Goal: Task Accomplishment & Management: Manage account settings

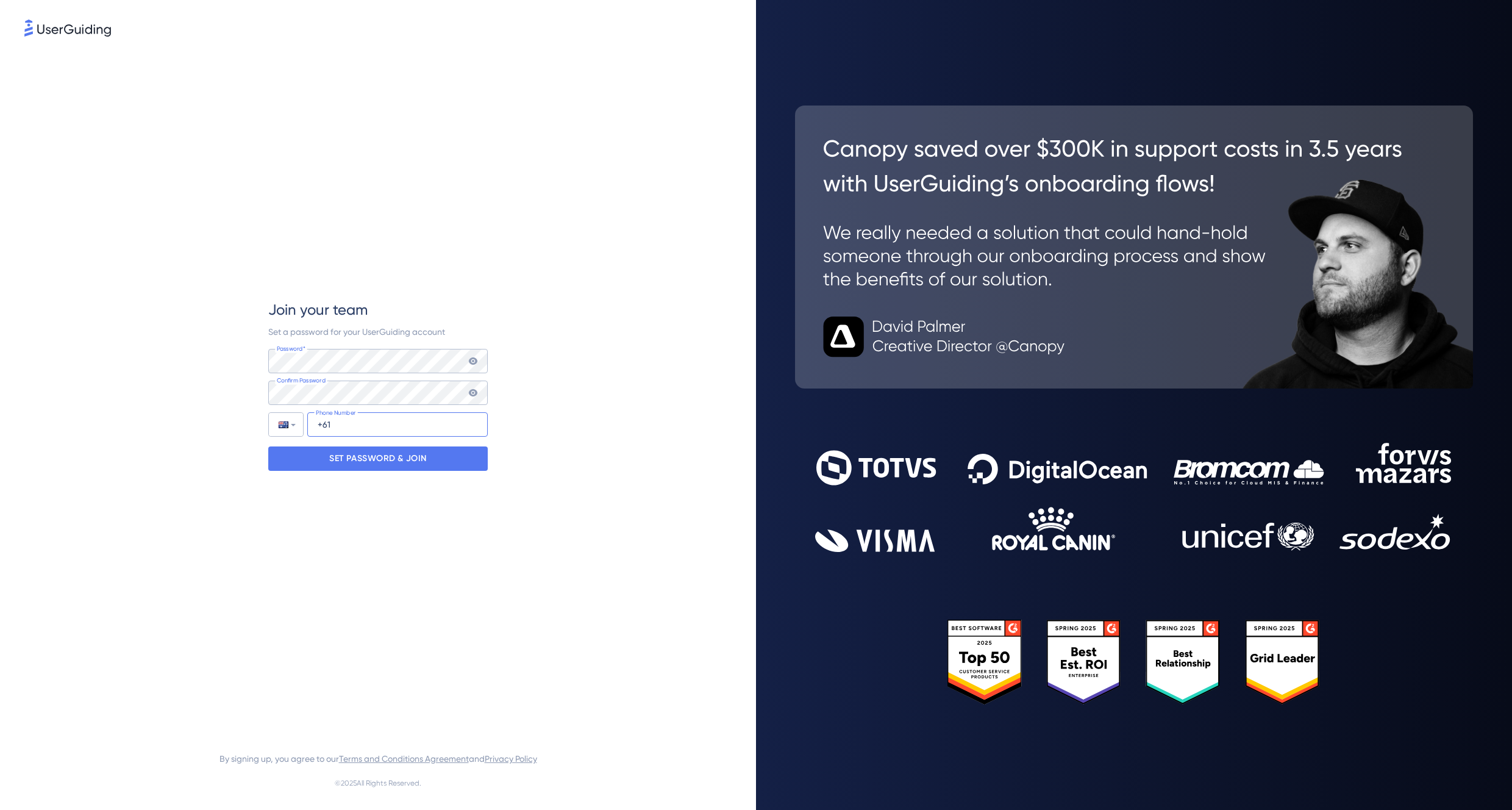
click at [348, 424] on input "+61" at bounding box center [398, 425] width 181 height 25
type input "[PHONE_NUMBER]"
click at [336, 454] on p "SET PASSWORD & JOIN" at bounding box center [378, 458] width 97 height 19
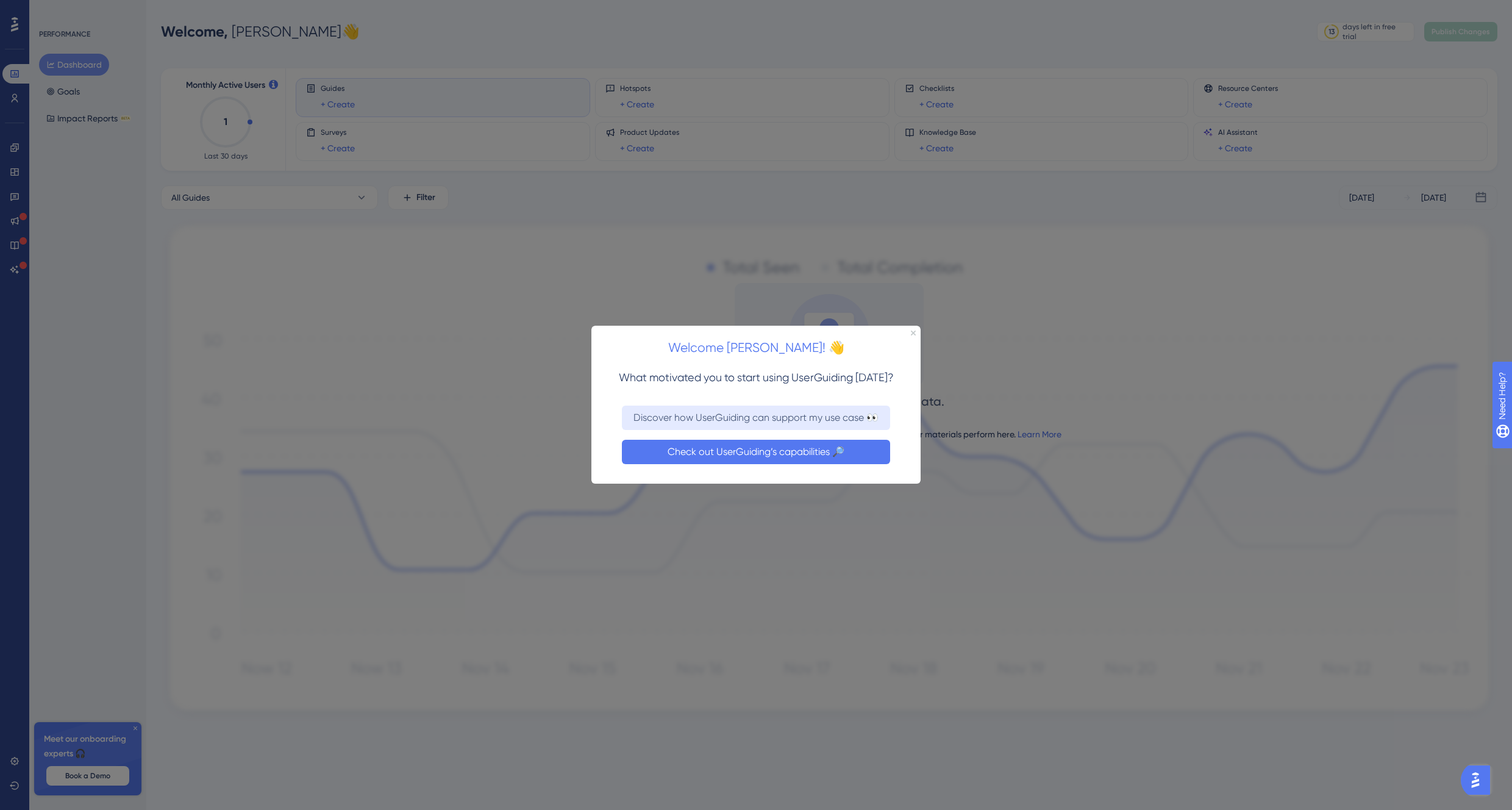
click at [799, 447] on button "Check out UserGuiding’s capabilities 🔎" at bounding box center [756, 452] width 268 height 25
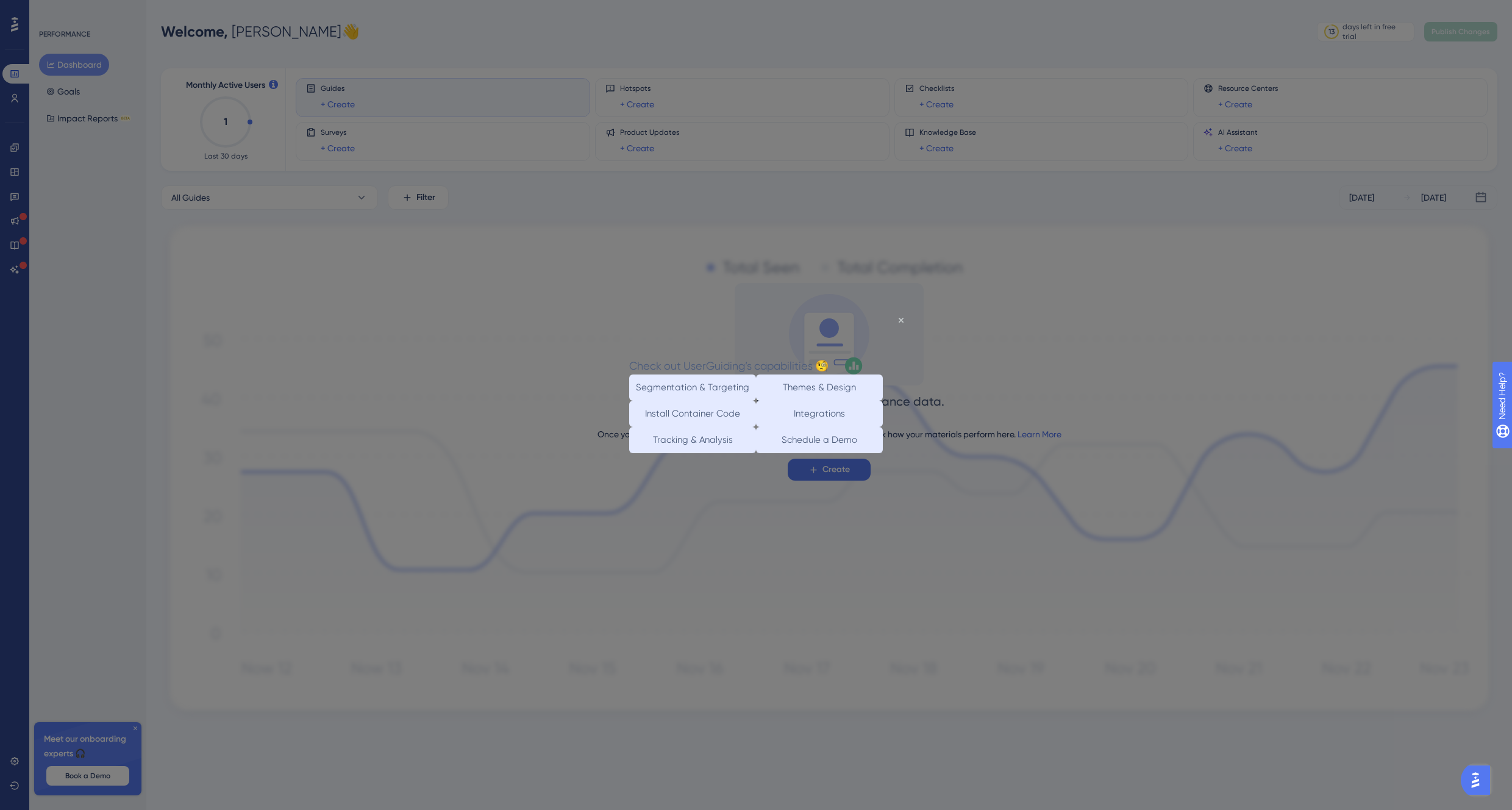
click at [829, 356] on div "Check out UserGuiding’s capabilities 🧐" at bounding box center [728, 365] width 199 height 18
click at [898, 319] on icon "Close Preview" at bounding box center [900, 319] width 5 height 5
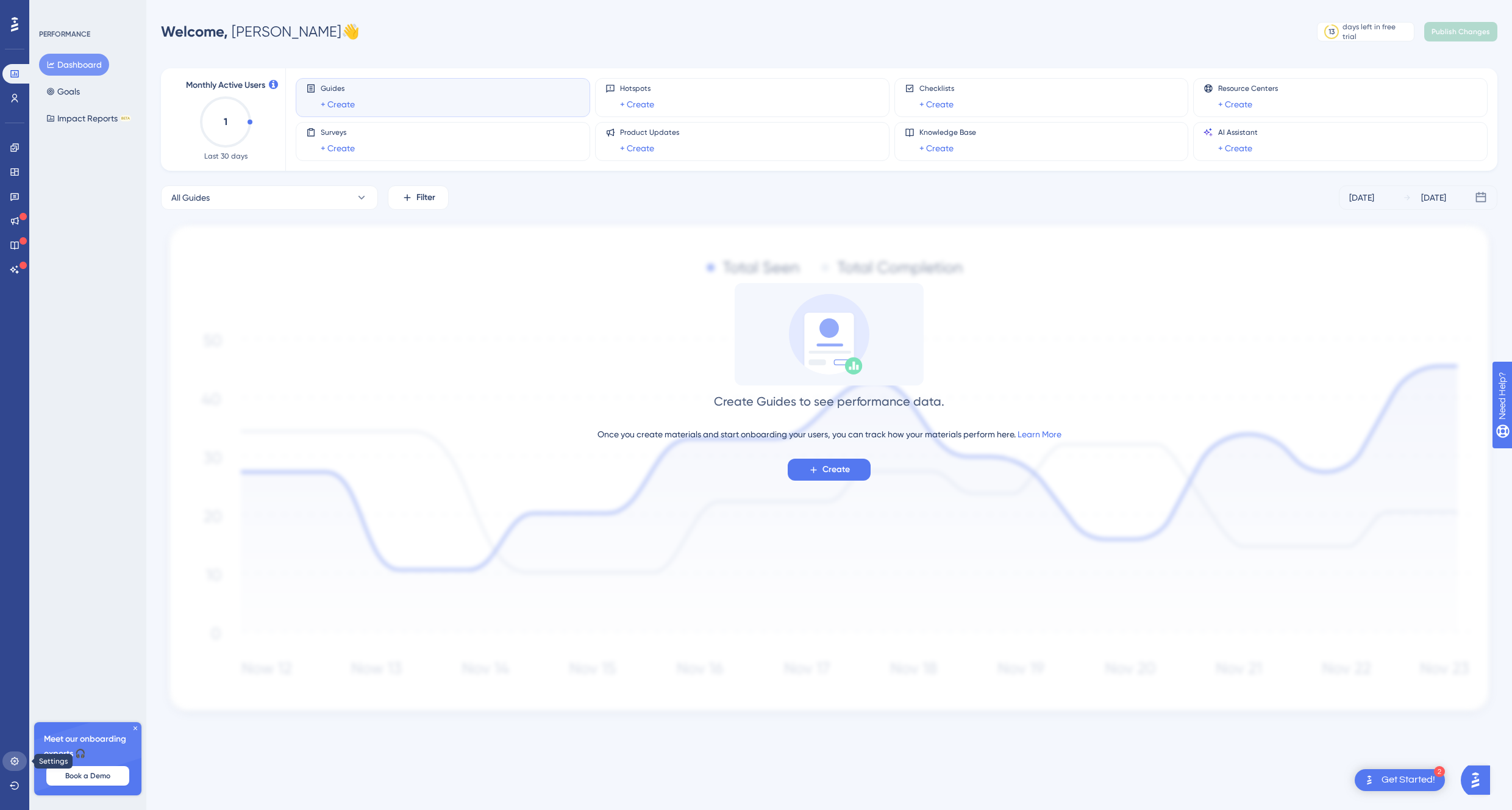
click at [16, 763] on icon at bounding box center [14, 761] width 8 height 8
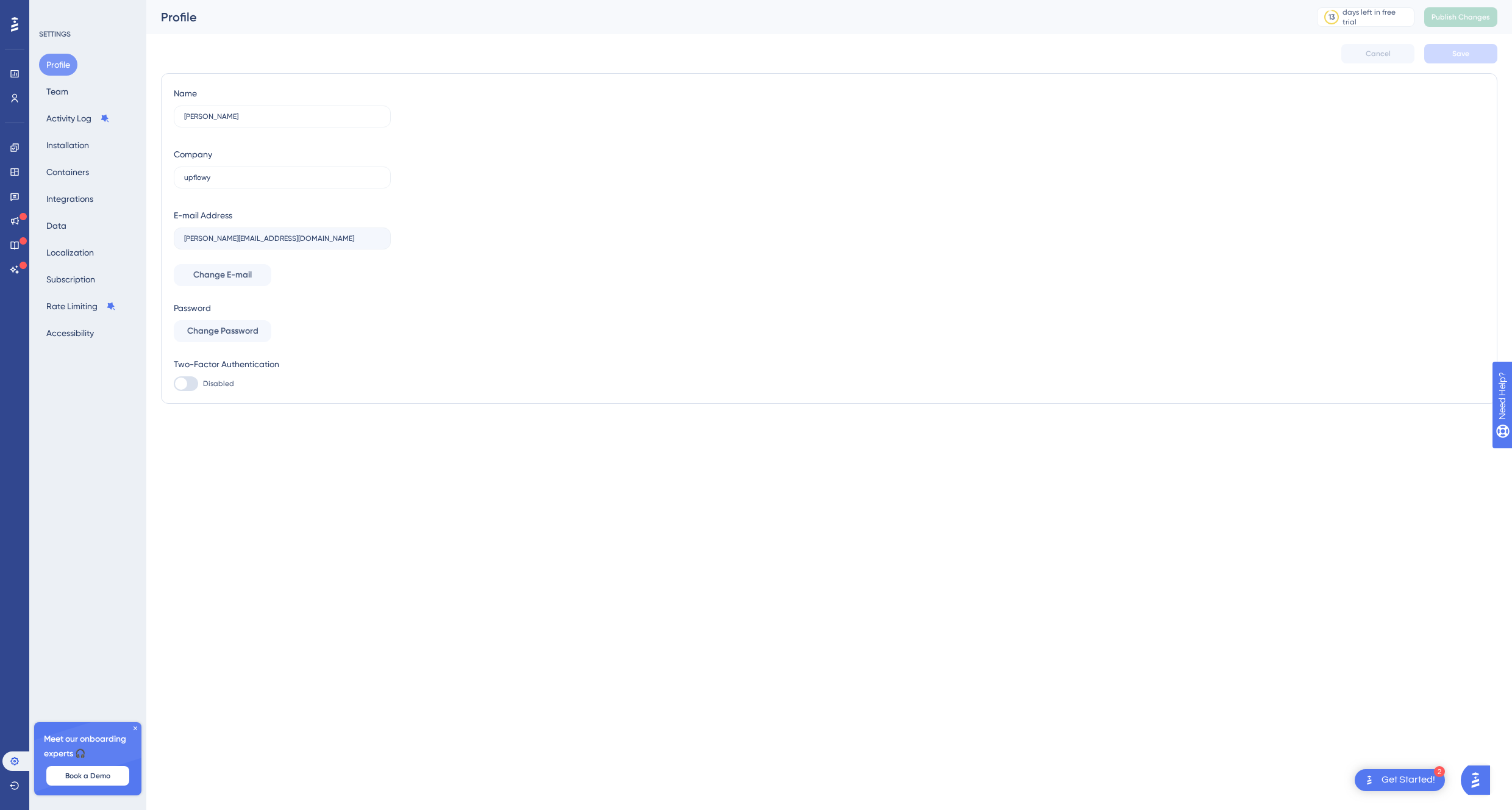
click at [75, 88] on div "Profile Team Activity Log Installation Containers Integrations Data Localizatio…" at bounding box center [88, 198] width 99 height 290
click at [60, 92] on button "Team" at bounding box center [57, 91] width 36 height 22
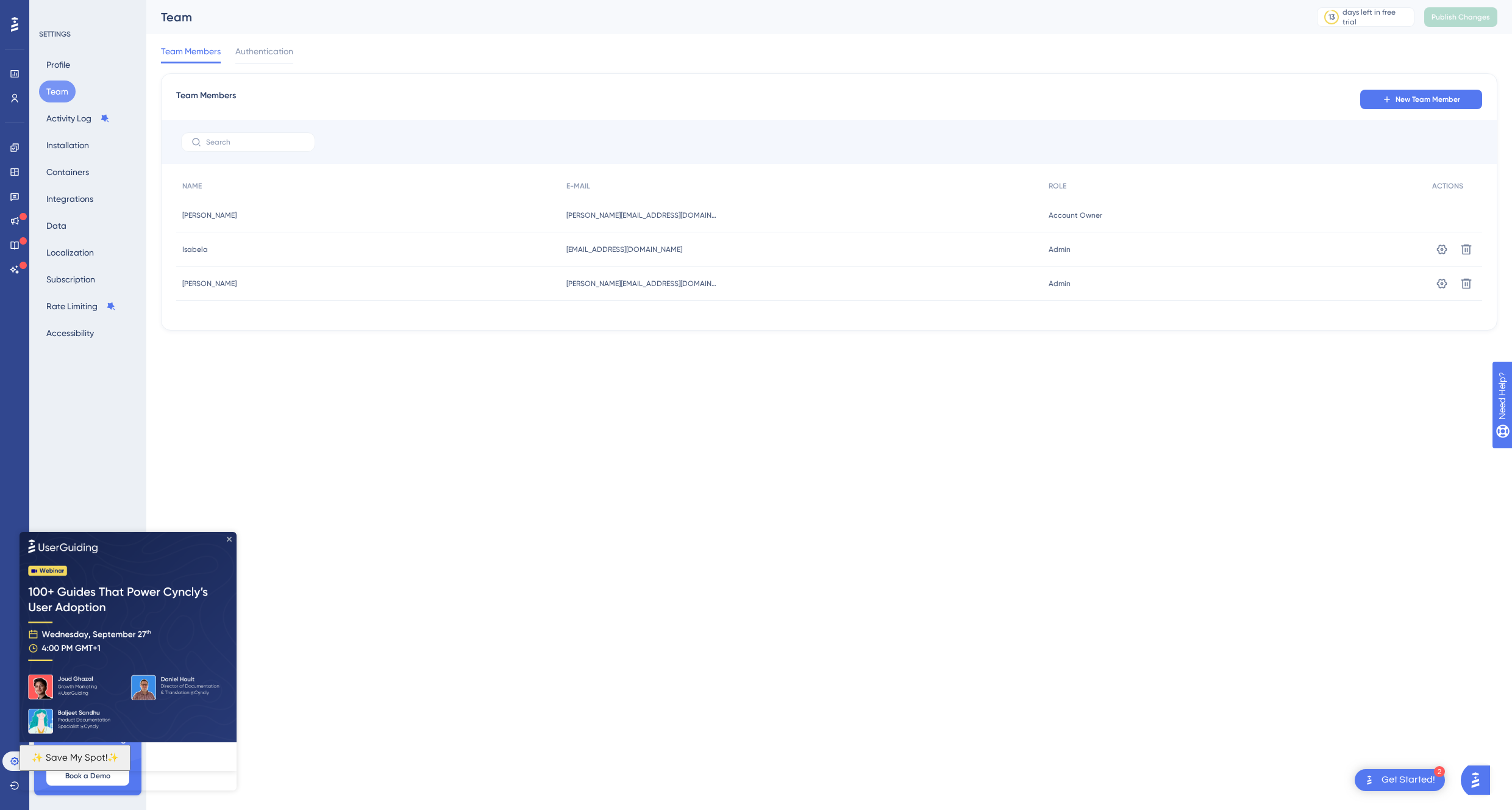
click at [228, 540] on icon "Close Preview" at bounding box center [228, 538] width 5 height 5
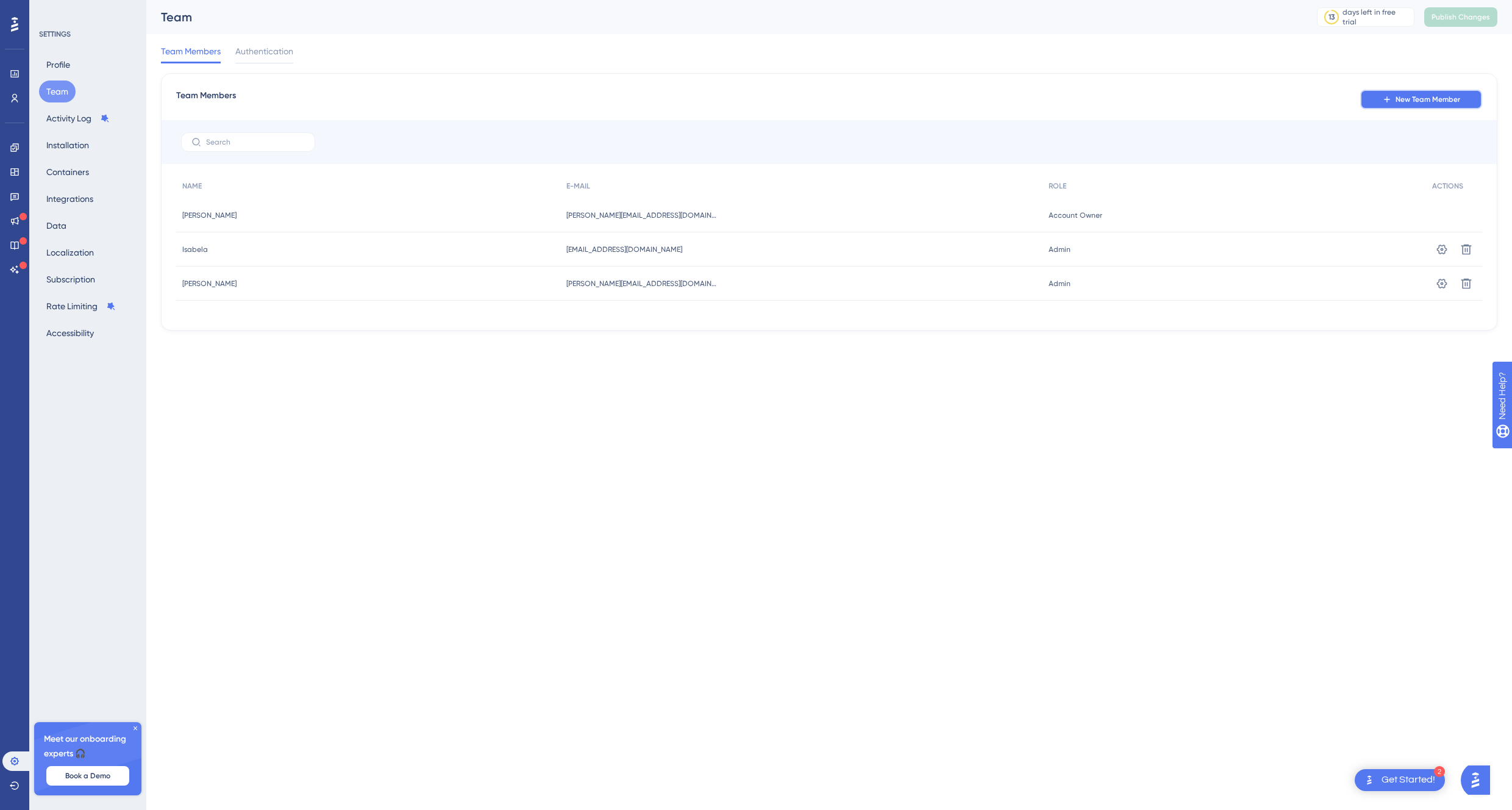
click at [1408, 90] on button "New Team Member" at bounding box center [1421, 99] width 122 height 19
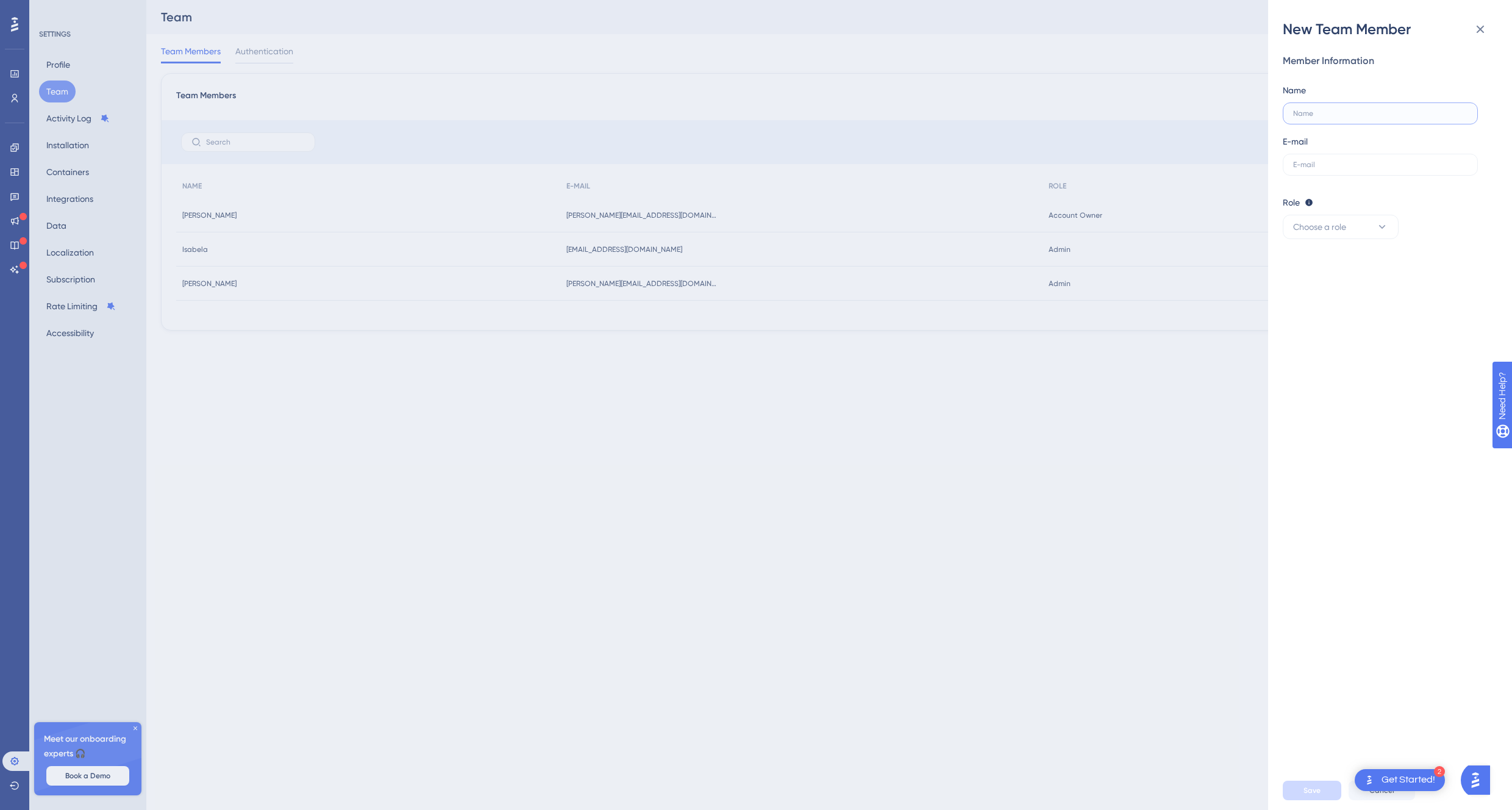
click at [1321, 115] on input "text" at bounding box center [1380, 113] width 174 height 9
type input "[PERSON_NAME]"
click at [1323, 164] on input "text" at bounding box center [1380, 164] width 174 height 9
type input "[EMAIL_ADDRESS][DOMAIN_NAME]"
click at [1335, 224] on span "Choose a role" at bounding box center [1320, 227] width 53 height 14
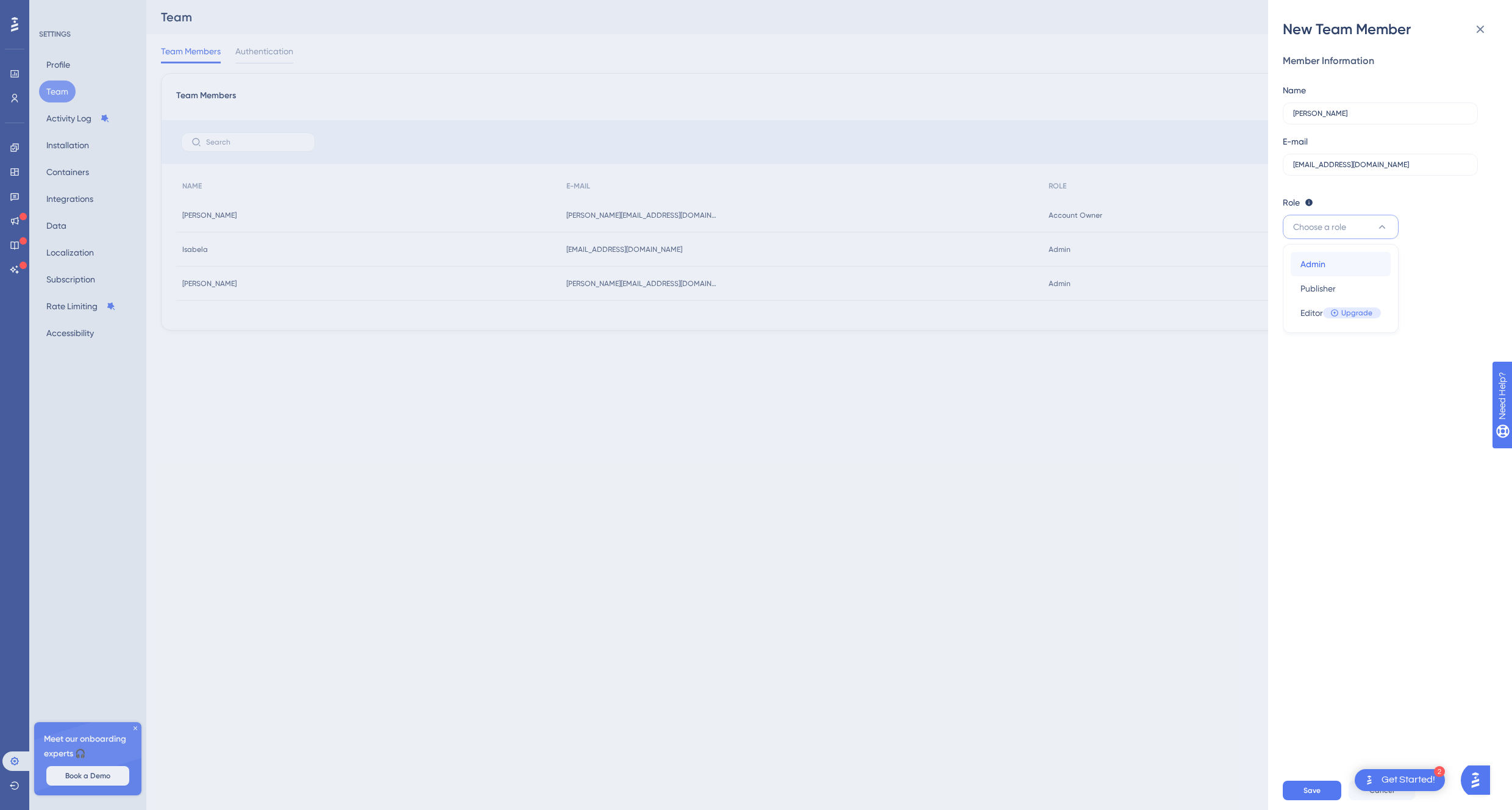
click at [1320, 265] on span "Admin" at bounding box center [1312, 264] width 25 height 14
click at [1310, 783] on button "Save" at bounding box center [1311, 790] width 58 height 19
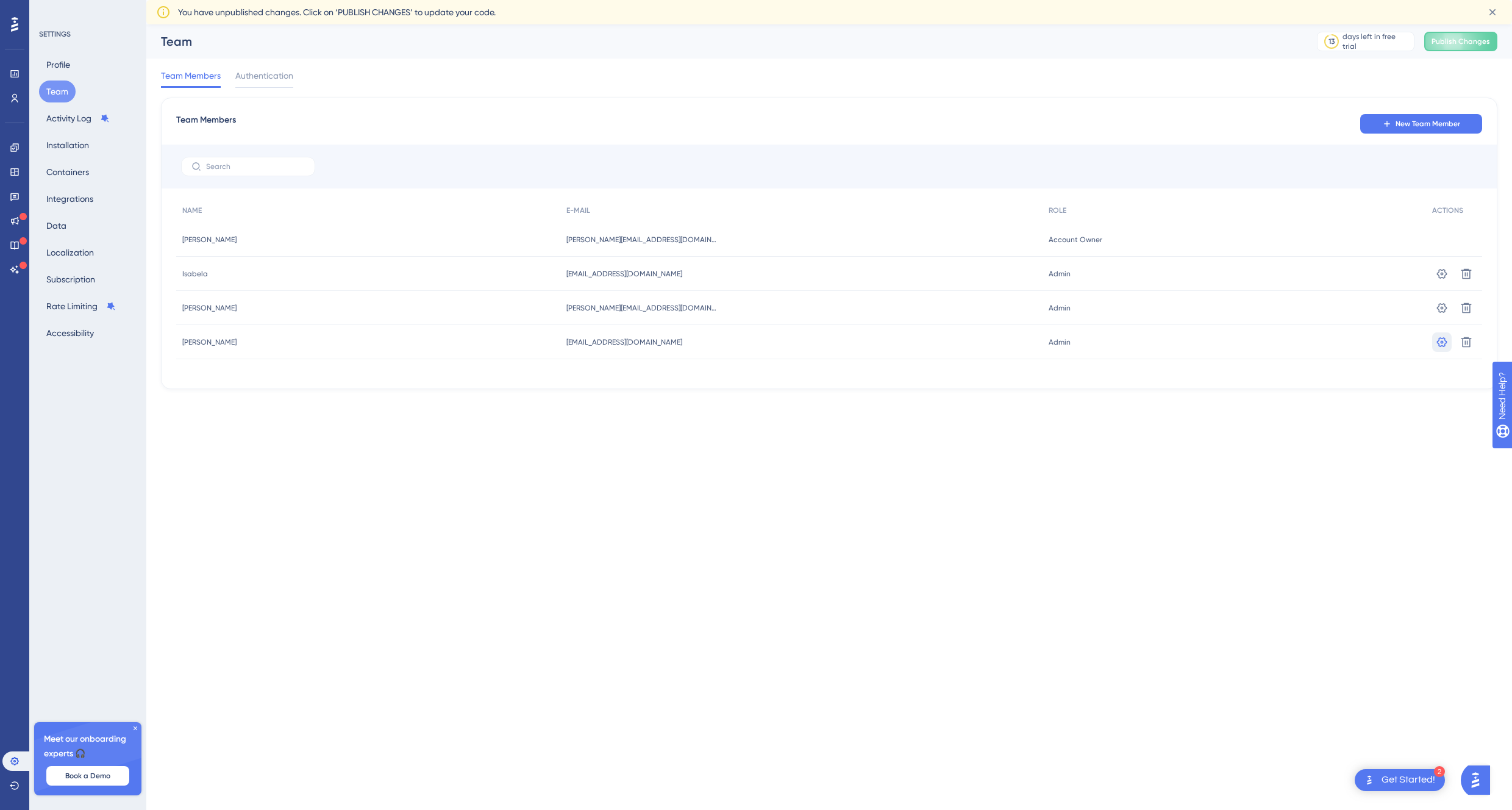
click at [1438, 336] on button at bounding box center [1442, 342] width 19 height 19
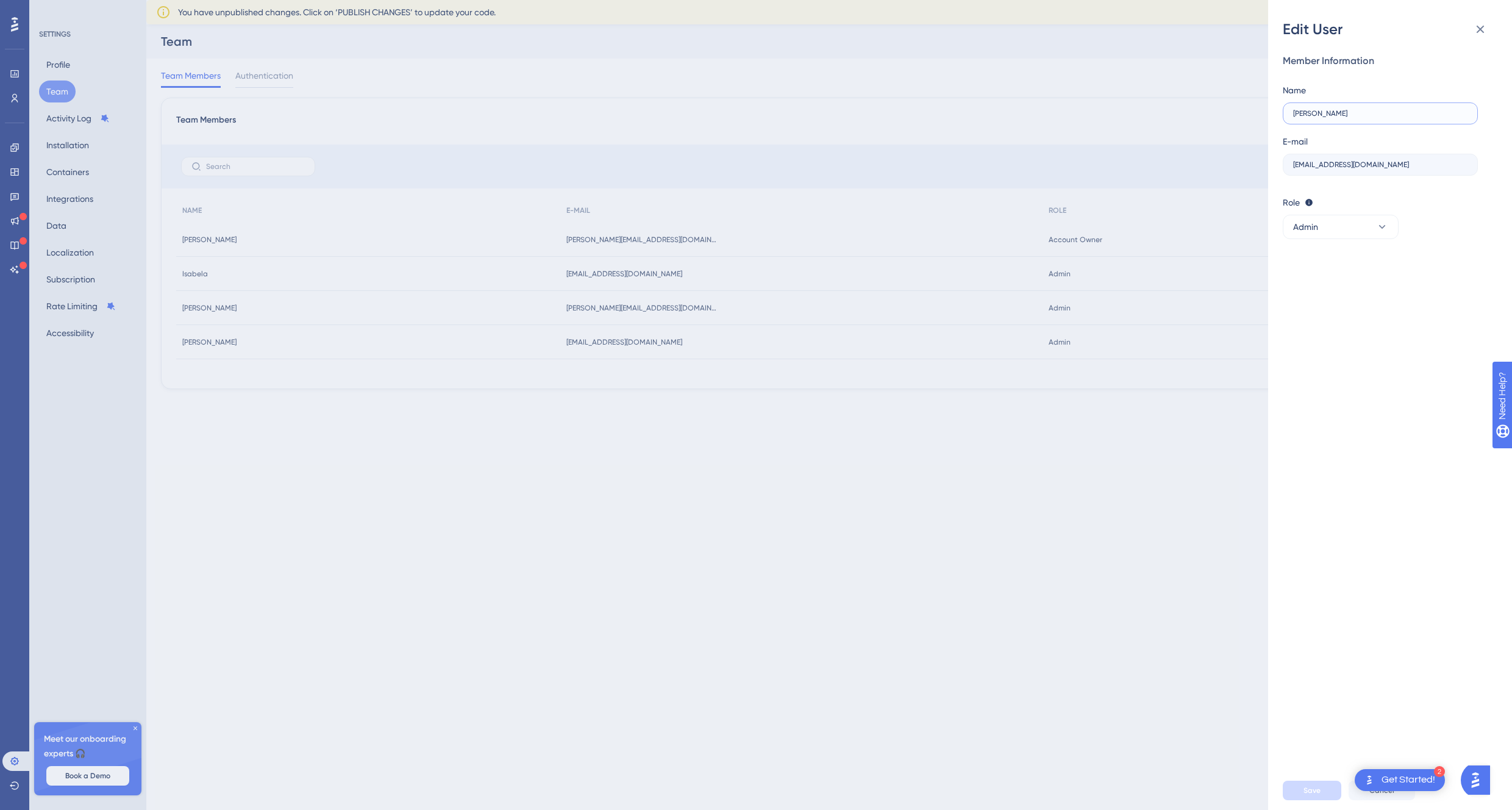
click at [1332, 114] on input "[PERSON_NAME]" at bounding box center [1380, 113] width 174 height 9
click at [1334, 114] on input "[PERSON_NAME]" at bounding box center [1380, 113] width 174 height 9
click at [1334, 114] on input "Ben d" at bounding box center [1380, 113] width 174 height 9
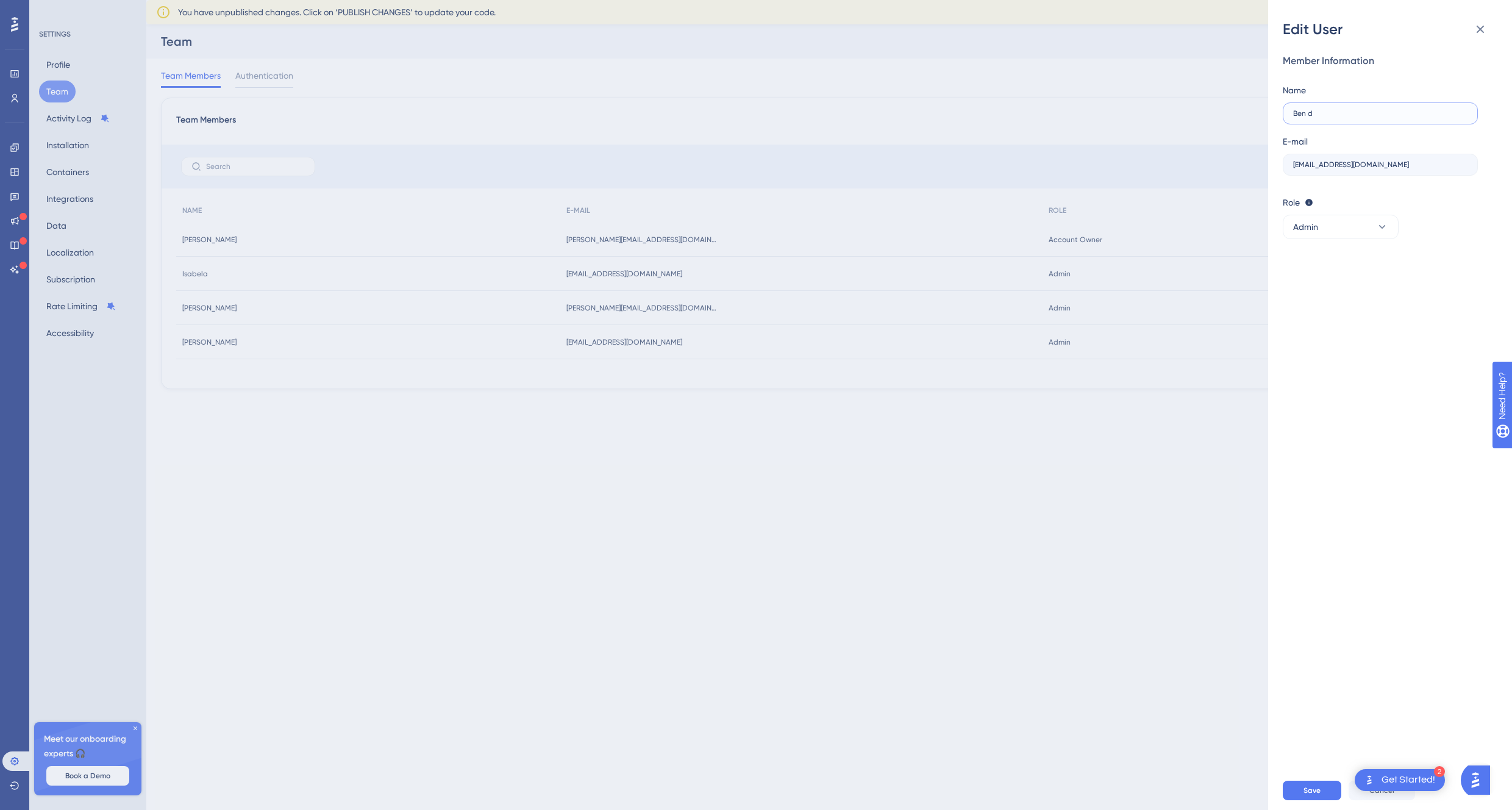
click at [1334, 114] on input "Ben d" at bounding box center [1380, 113] width 174 height 9
type input "d"
click at [1334, 114] on input "d" at bounding box center [1380, 113] width 174 height 9
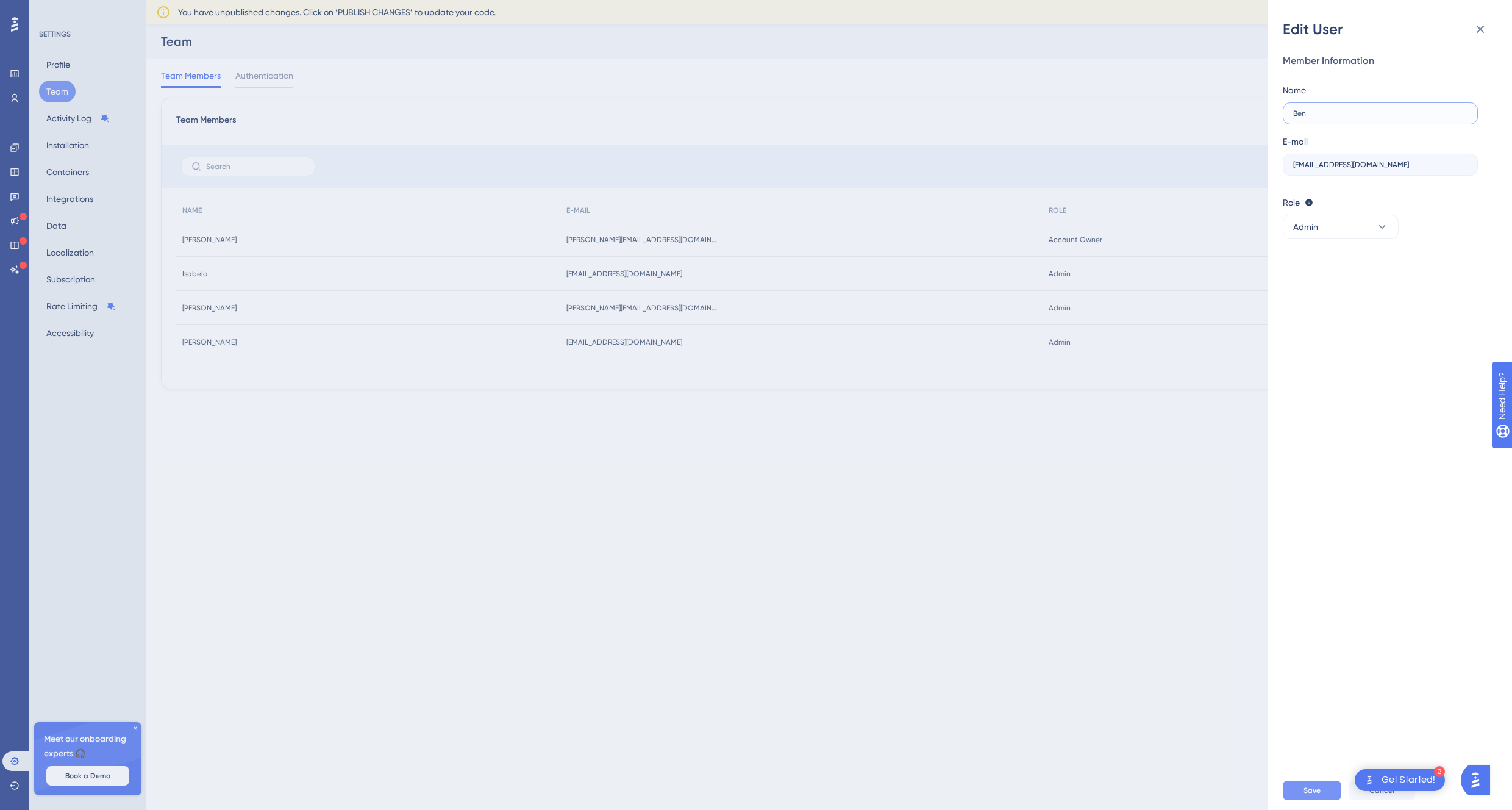
type input "Ben"
click at [1308, 786] on span "Save" at bounding box center [1312, 790] width 17 height 10
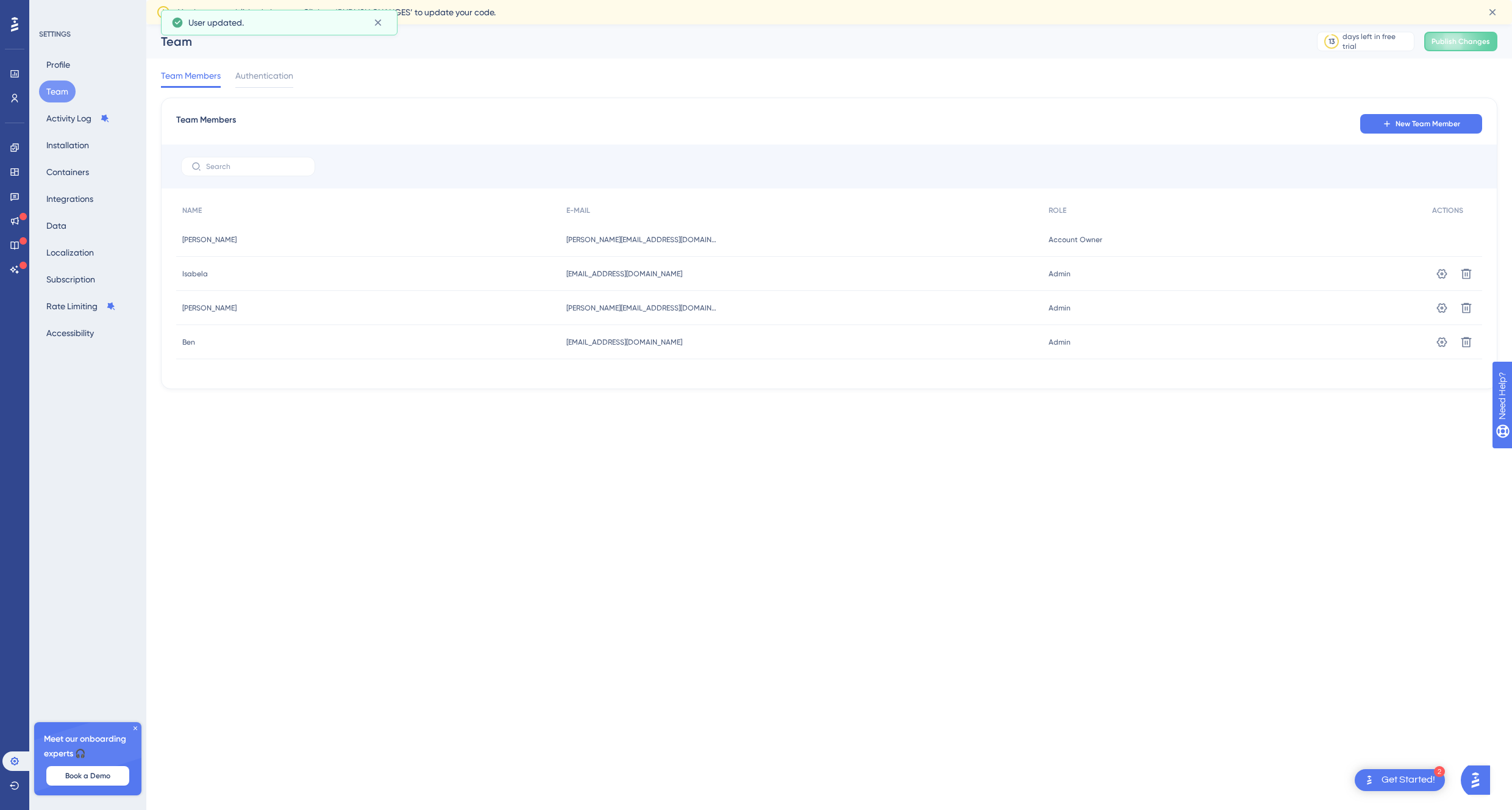
click at [627, 0] on html "2 Get Started! Performance Users Engagement Widgets Feedback Product Updates Kn…" at bounding box center [756, 0] width 1512 height 0
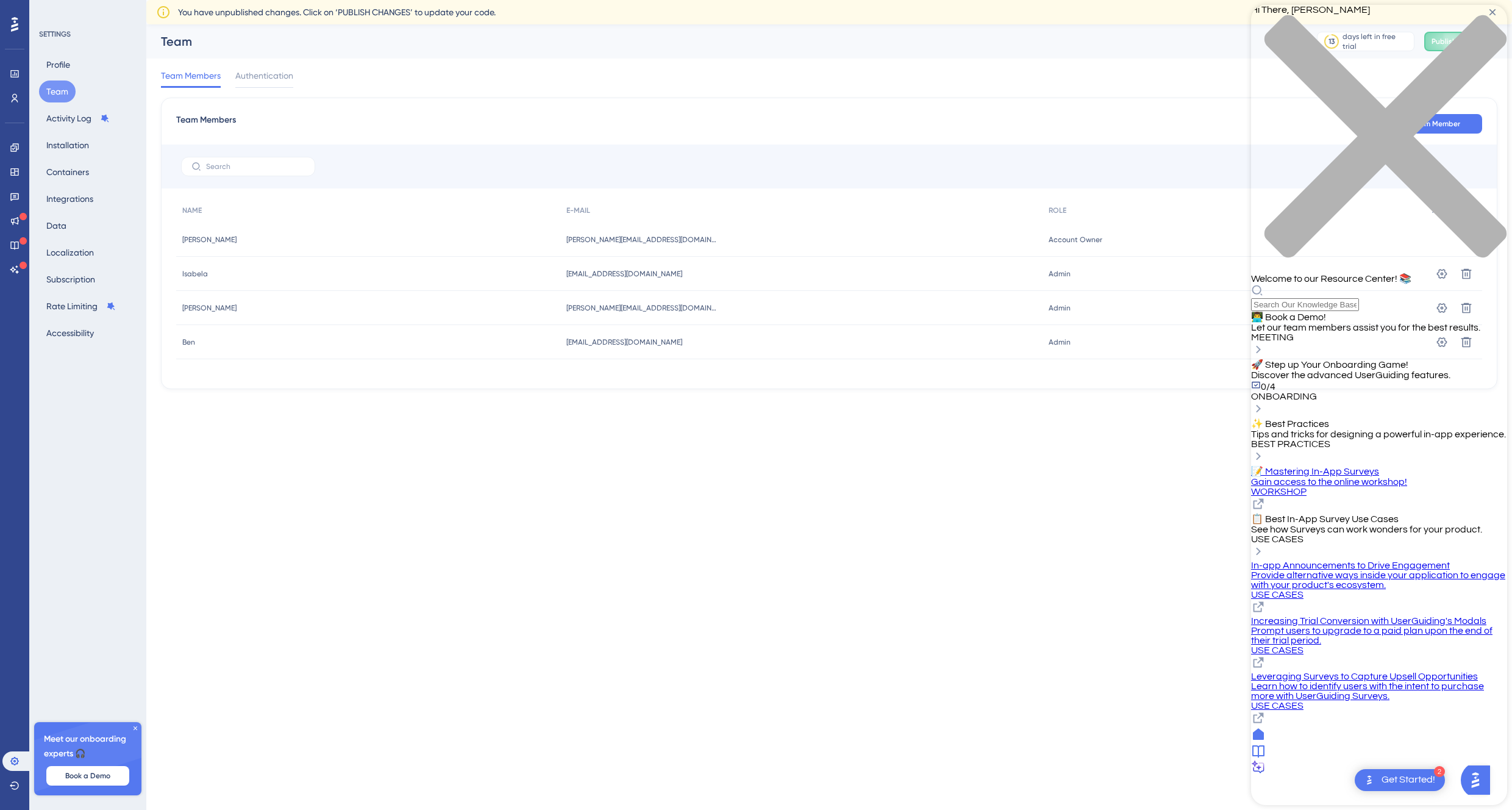
click at [1489, 28] on div "close resource center" at bounding box center [1379, 143] width 256 height 258
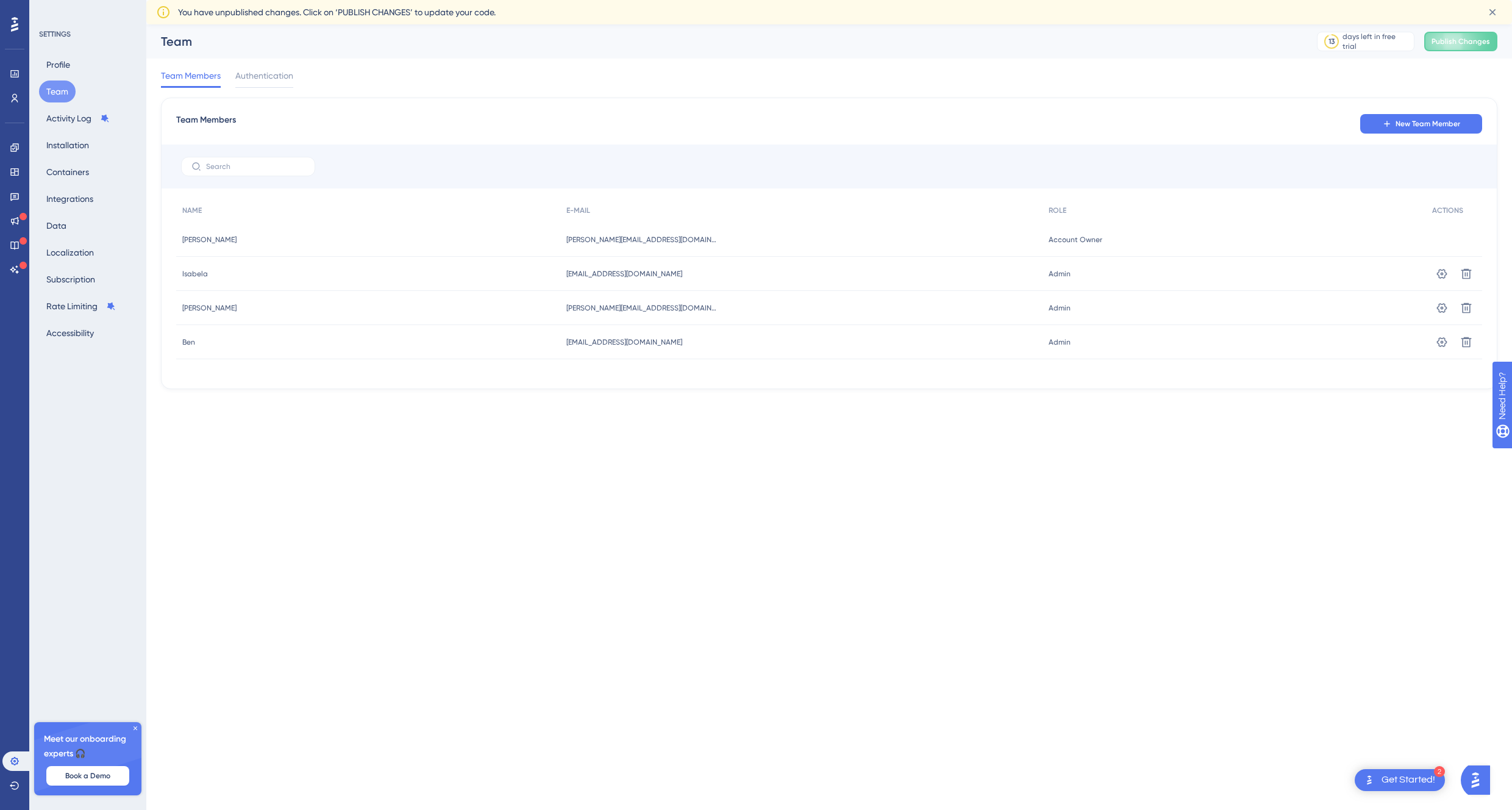
click at [1424, 780] on div "Get Started!" at bounding box center [1408, 780] width 53 height 13
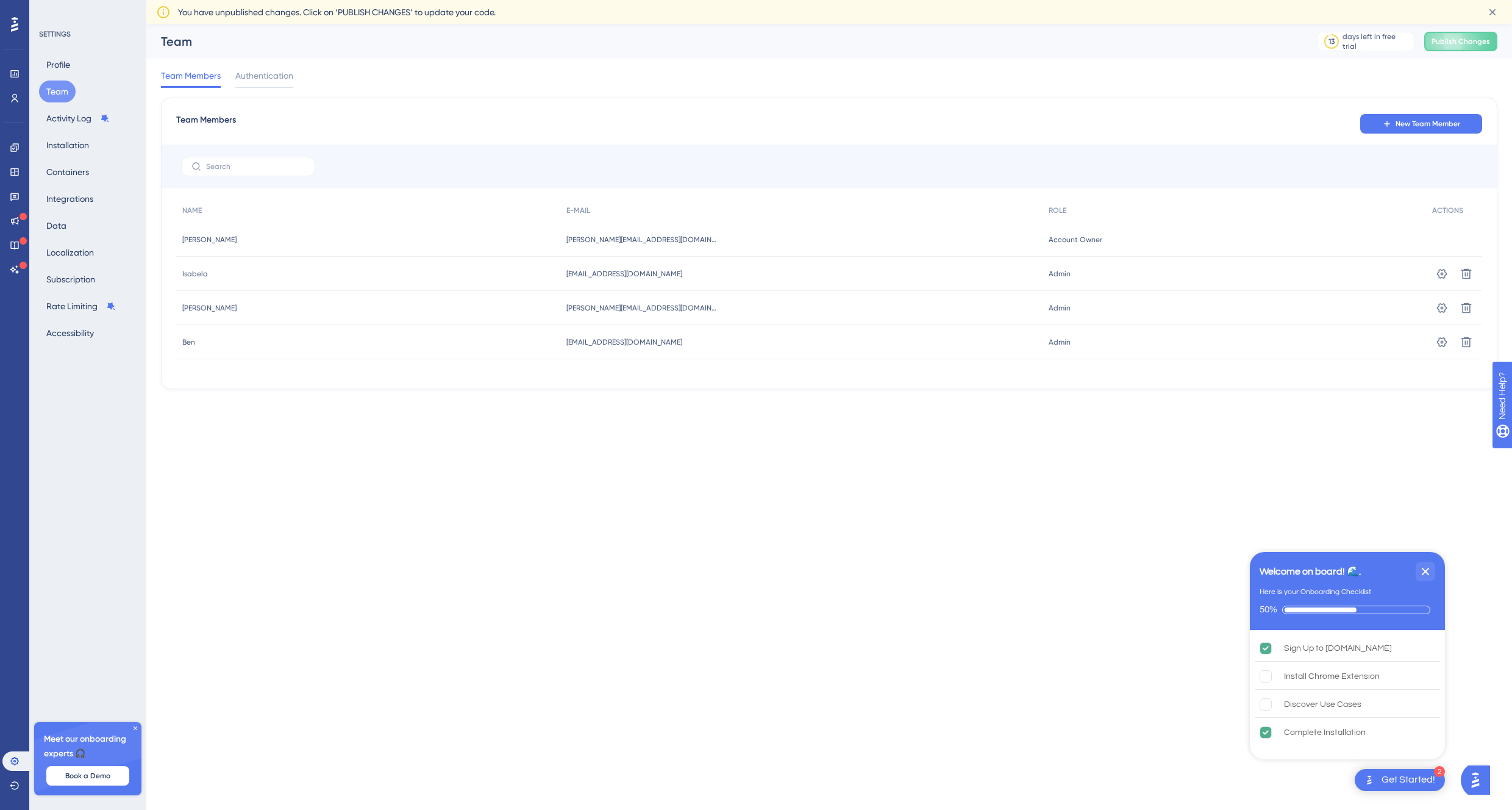
click at [837, 0] on html "2 Get Started! Welcome on board! 🌊. Here is your Onboarding Checklist 50% Sign …" at bounding box center [756, 0] width 1512 height 0
click at [1299, 680] on div "Install Chrome Extension" at bounding box center [1331, 676] width 96 height 14
click at [1309, 703] on div "Discover Use Cases" at bounding box center [1322, 703] width 77 height 14
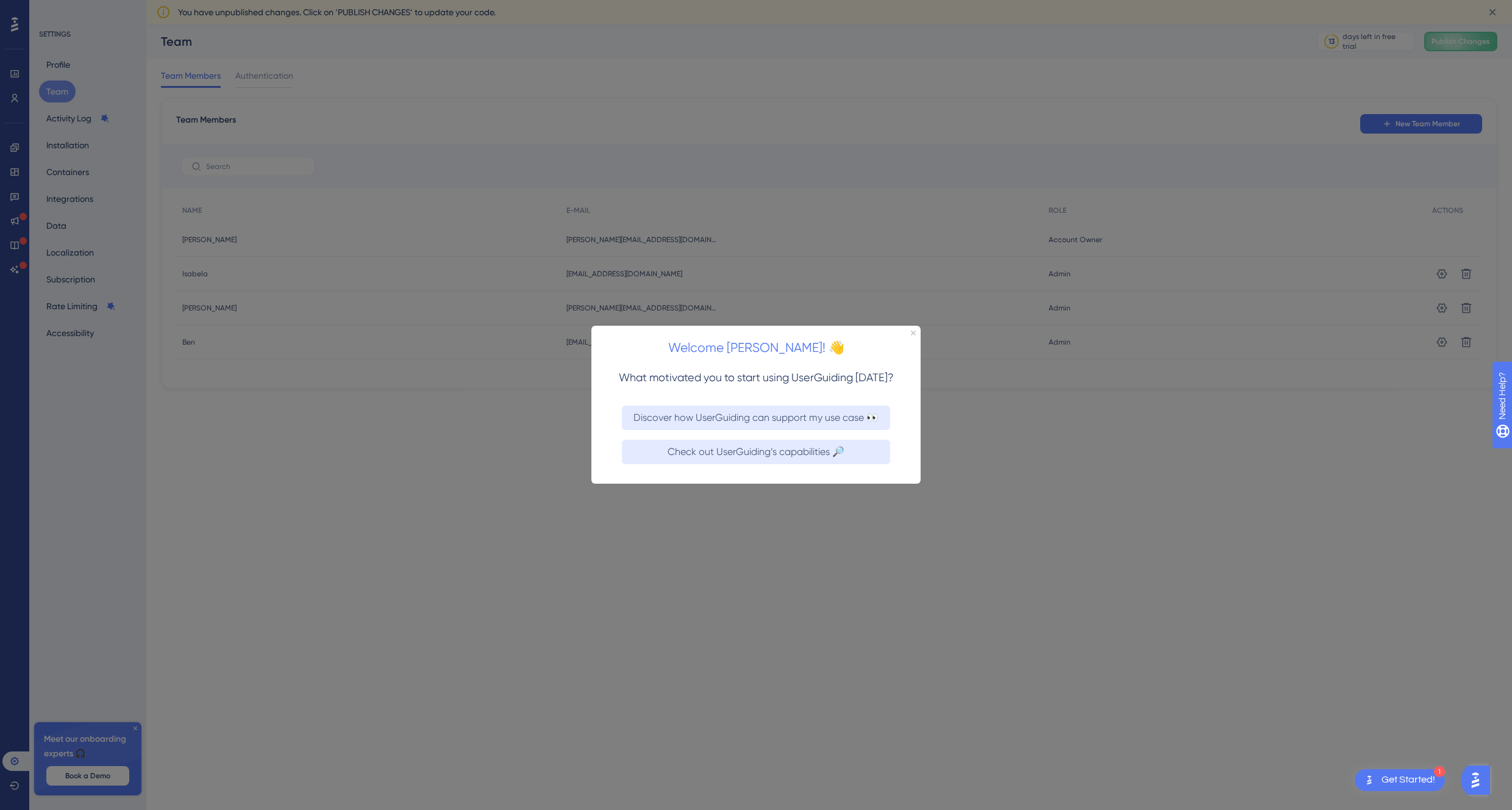
click at [909, 335] on div "Welcome [PERSON_NAME]! 👋" at bounding box center [756, 345] width 329 height 38
click at [912, 330] on icon "Close Preview" at bounding box center [913, 332] width 5 height 5
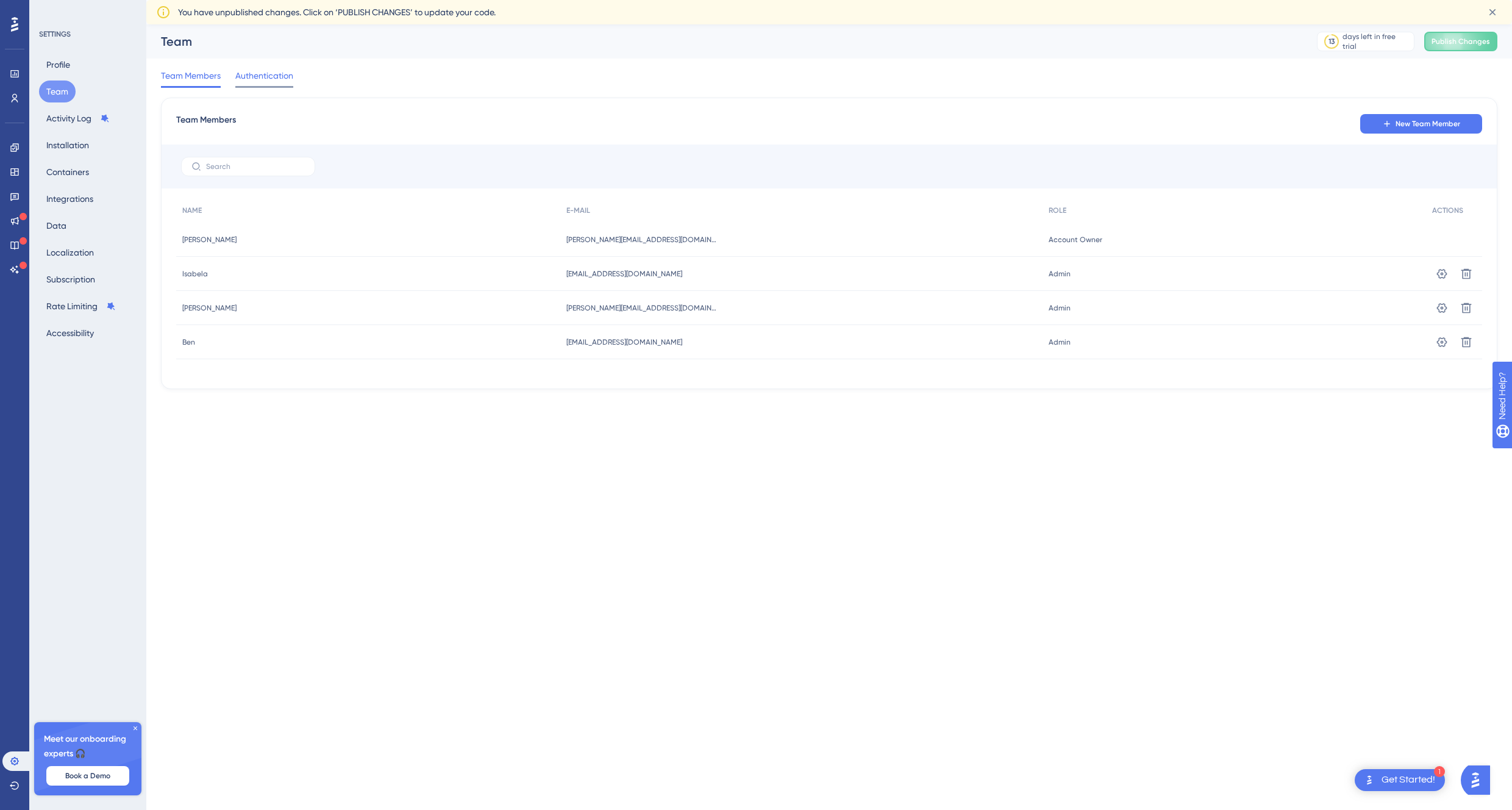
click at [270, 72] on span "Authentication" at bounding box center [264, 75] width 58 height 14
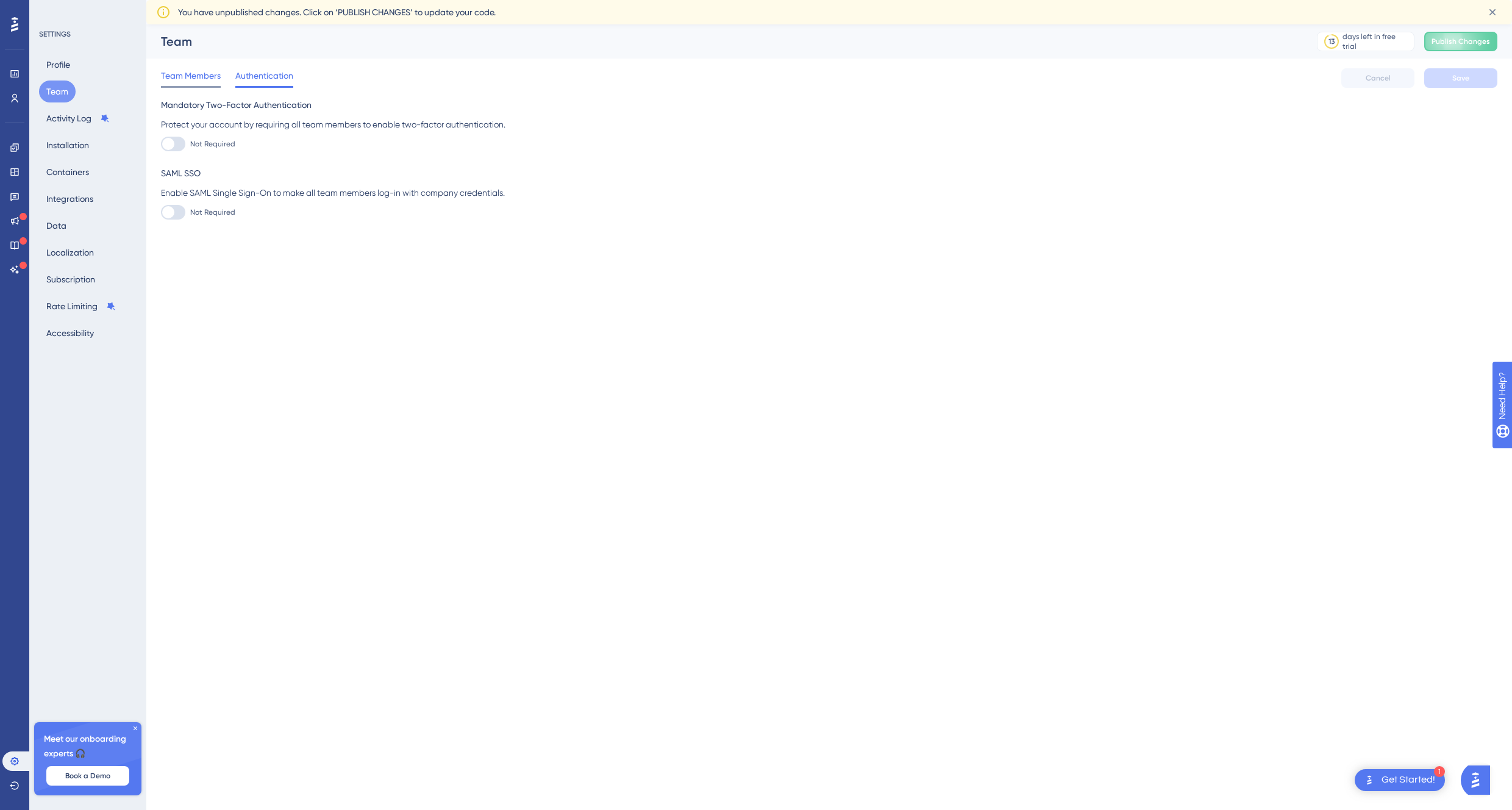
click at [206, 74] on span "Team Members" at bounding box center [190, 75] width 60 height 14
